Goal: Task Accomplishment & Management: Complete application form

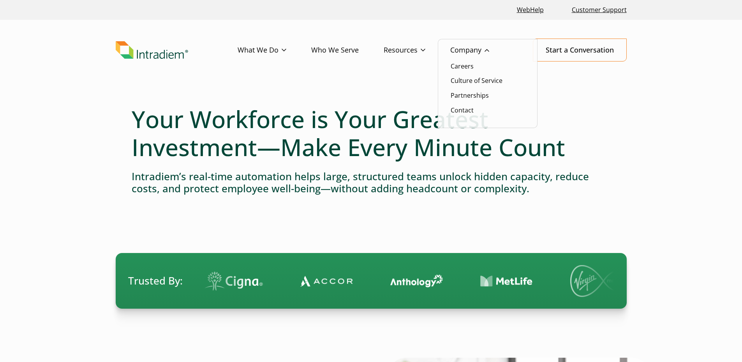
click at [468, 71] on ul "Careers Culture of Service Partnerships Contact" at bounding box center [488, 84] width 100 height 90
click at [464, 64] on link "Careers" at bounding box center [462, 66] width 23 height 9
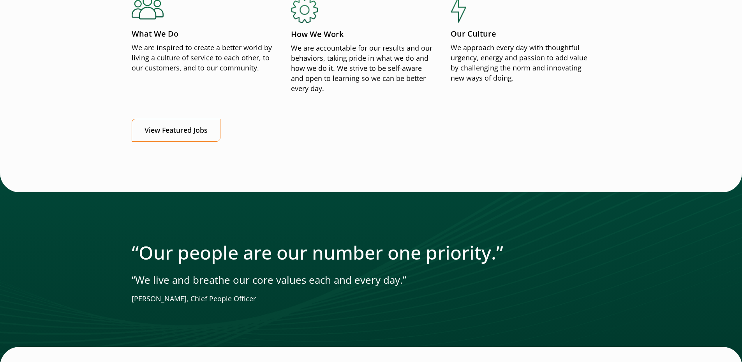
scroll to position [1065, 0]
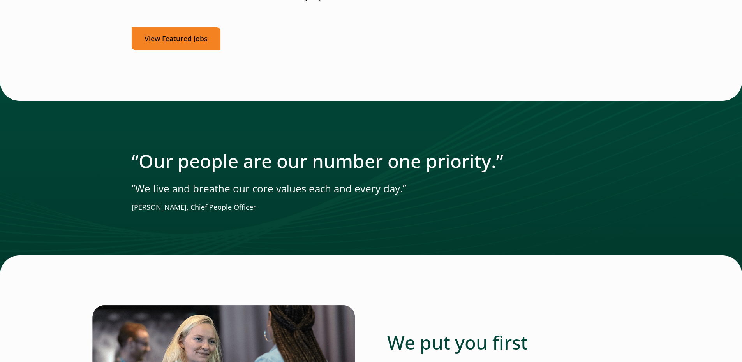
click at [194, 46] on link "View Featured Jobs" at bounding box center [176, 38] width 89 height 23
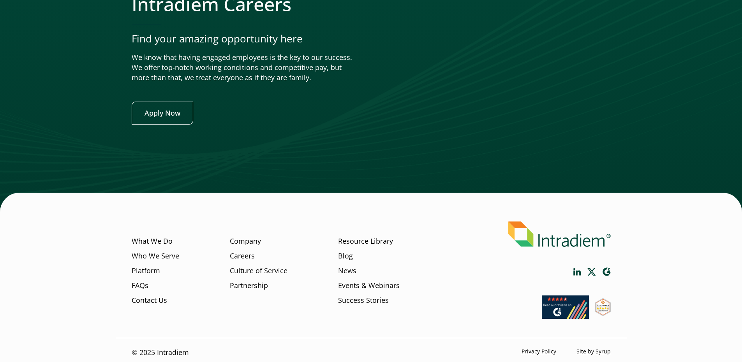
scroll to position [3053, 0]
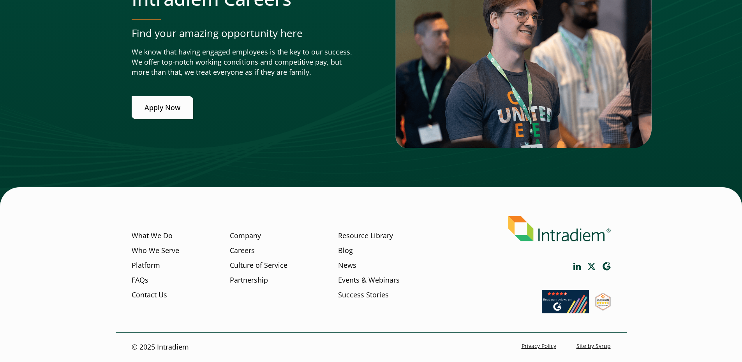
click at [161, 112] on link "Apply Now" at bounding box center [163, 107] width 62 height 23
